Goal: Transaction & Acquisition: Purchase product/service

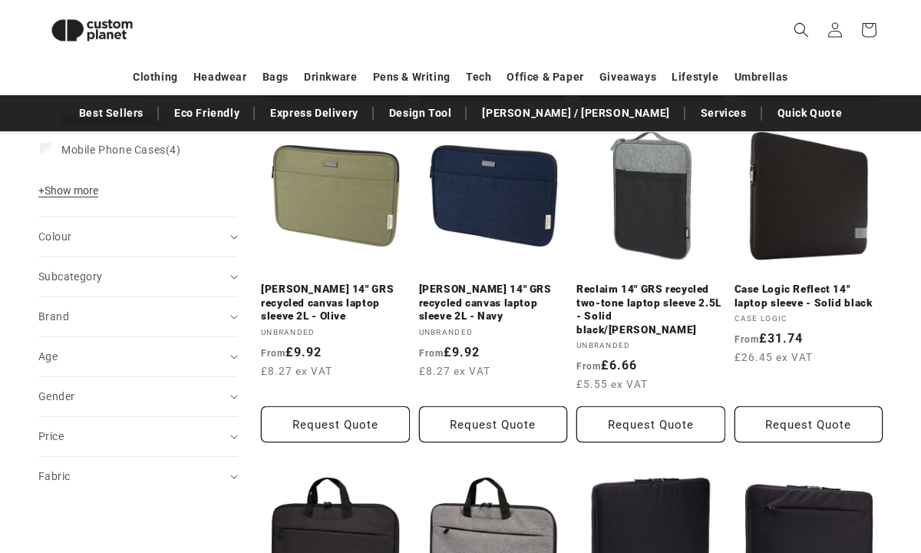
scroll to position [634, 0]
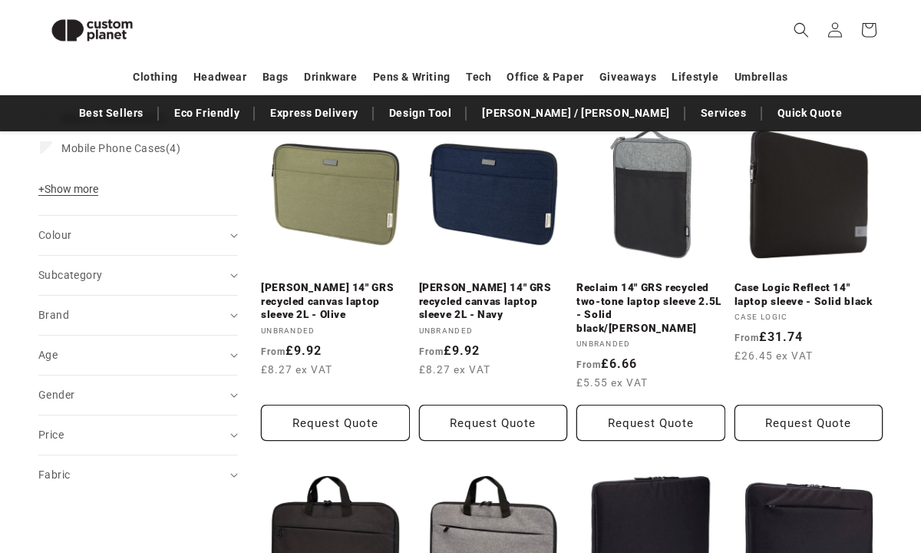
click at [88, 32] on img at bounding box center [91, 30] width 107 height 48
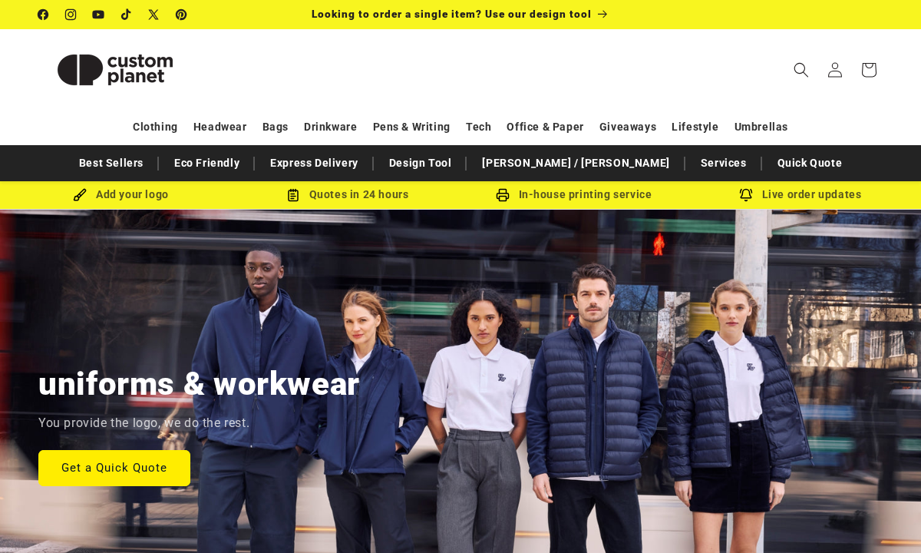
click at [356, 74] on header "Search My Account / Order Progress Cart Clothing Clothing T-shirts" at bounding box center [460, 69] width 921 height 81
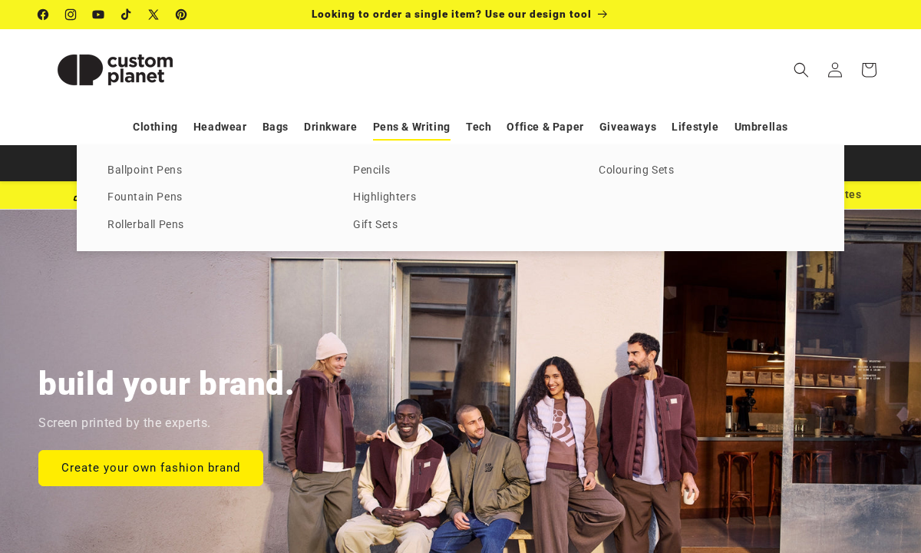
click at [413, 122] on link "Pens & Writing" at bounding box center [412, 127] width 78 height 27
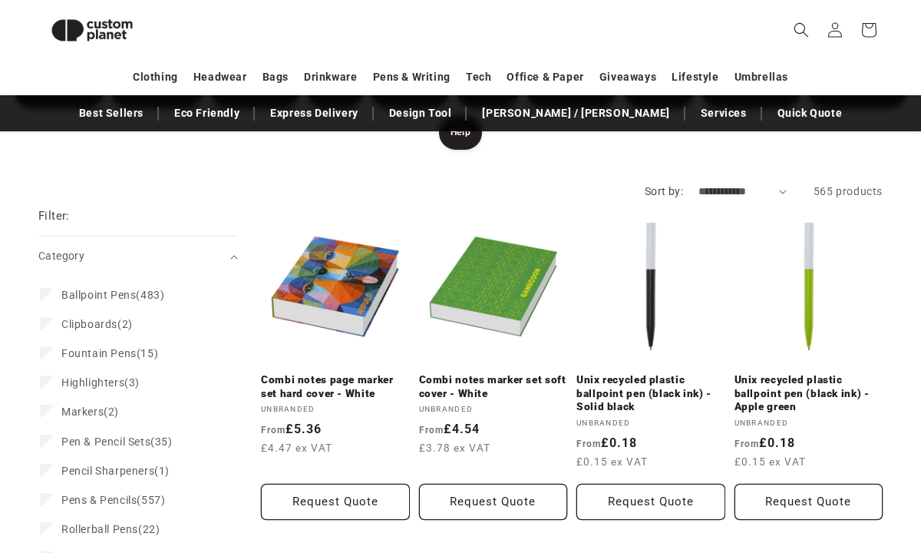
scroll to position [210, 0]
click at [79, 289] on span "Ballpoint Pens" at bounding box center [98, 295] width 74 height 12
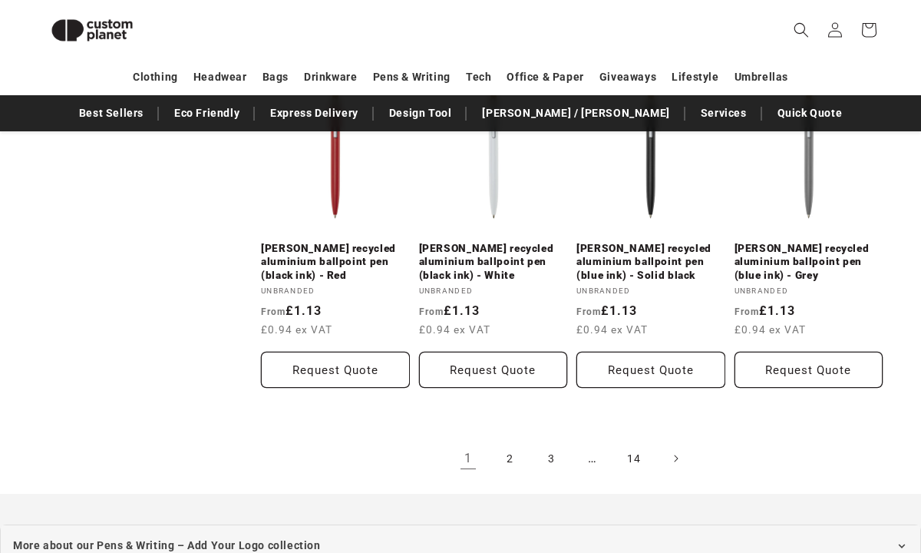
scroll to position [2991, 0]
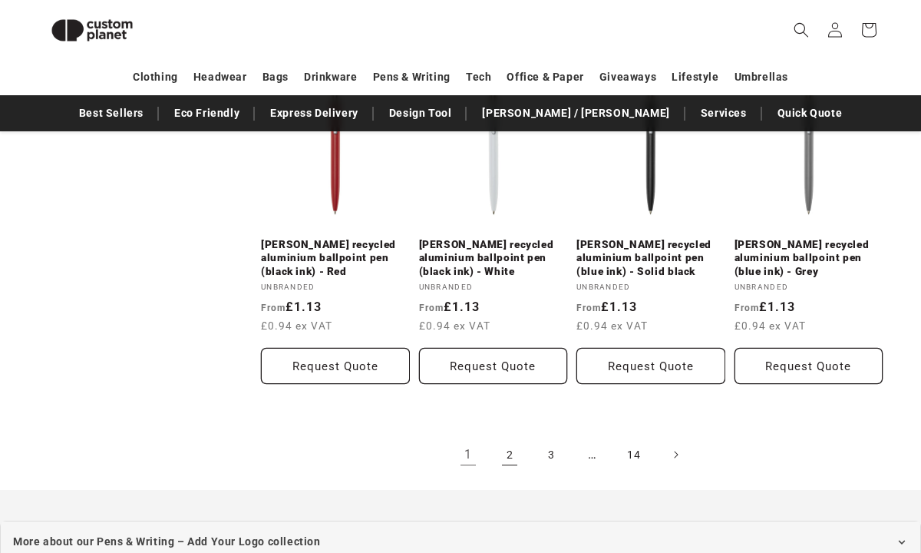
click at [520, 438] on link "2" at bounding box center [510, 455] width 34 height 34
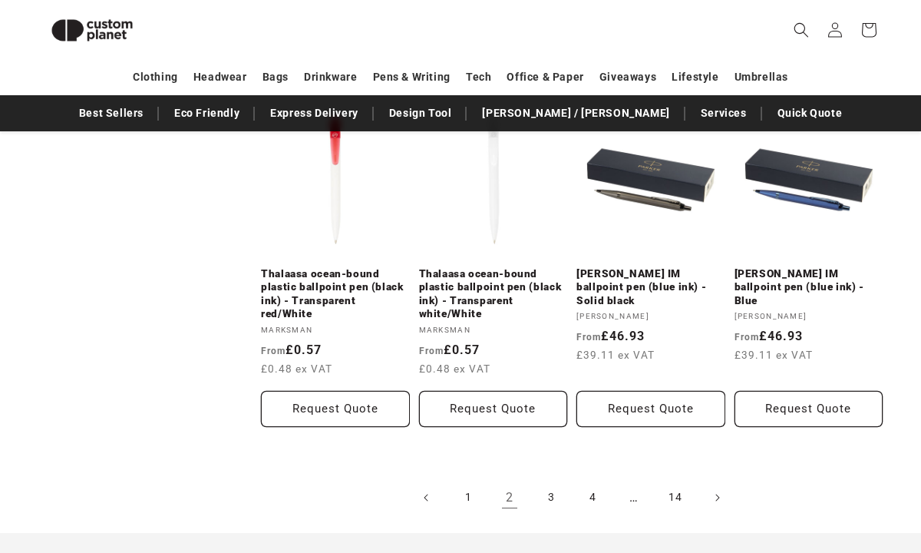
scroll to position [3000, 0]
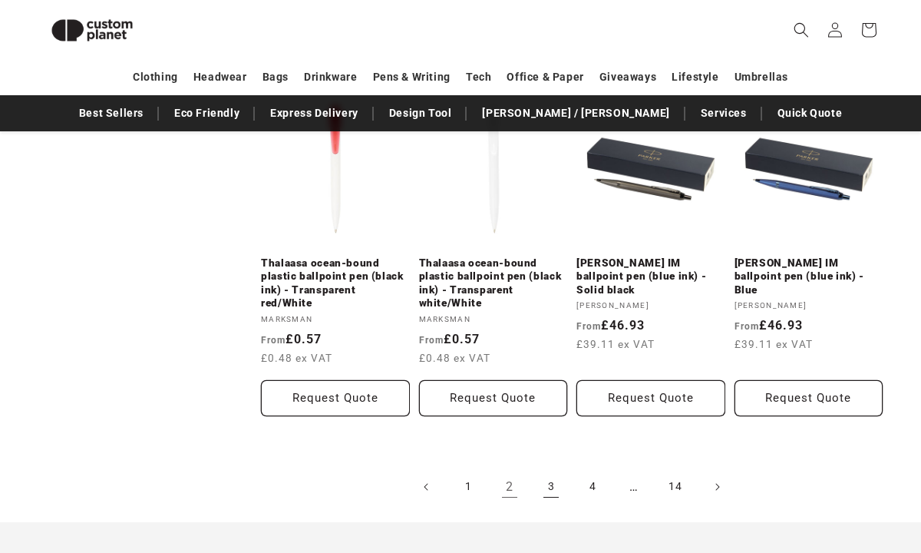
click at [548, 470] on link "3" at bounding box center [551, 487] width 34 height 34
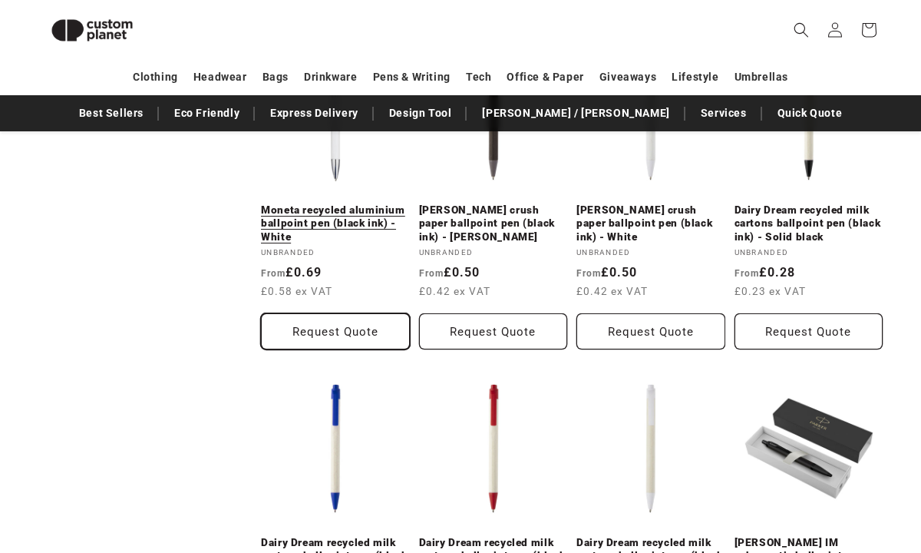
scroll to position [2752, 0]
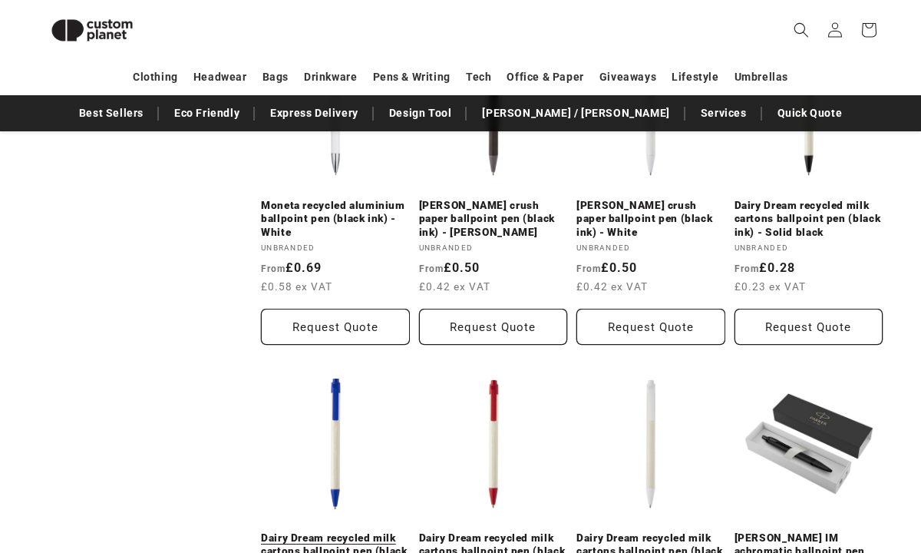
click at [307, 531] on link "Dairy Dream recycled milk cartons ballpoint pen (black ink) - Royal blue" at bounding box center [335, 551] width 149 height 41
